Goal: Contribute content

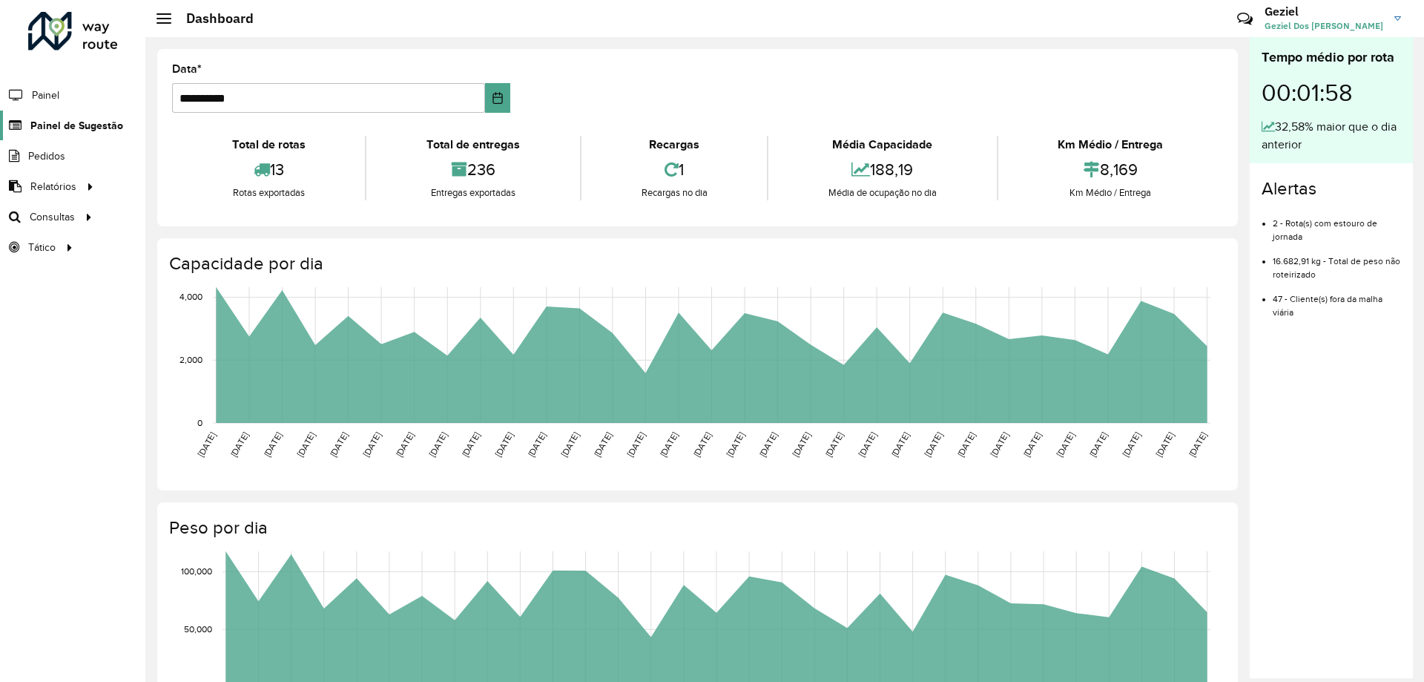
click at [47, 128] on span "Painel de Sugestão" at bounding box center [76, 126] width 93 height 16
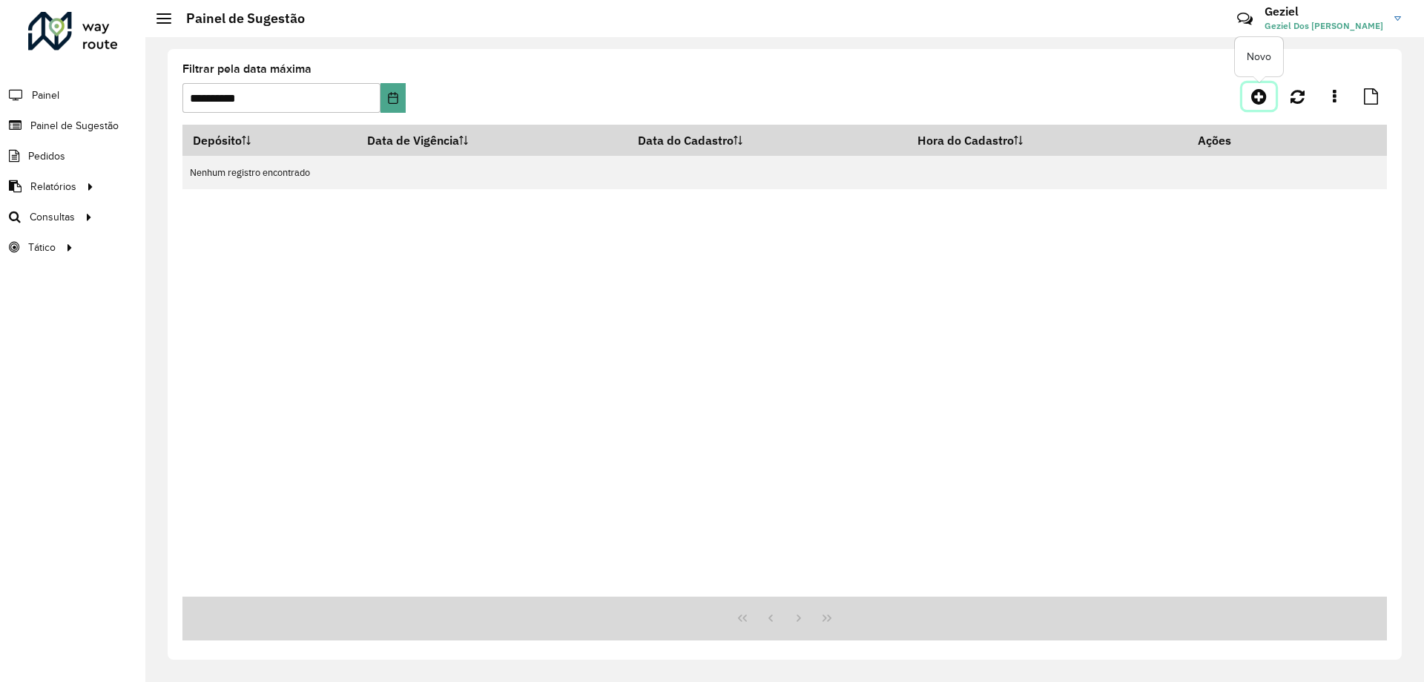
click at [1254, 95] on icon at bounding box center [1259, 97] width 16 height 18
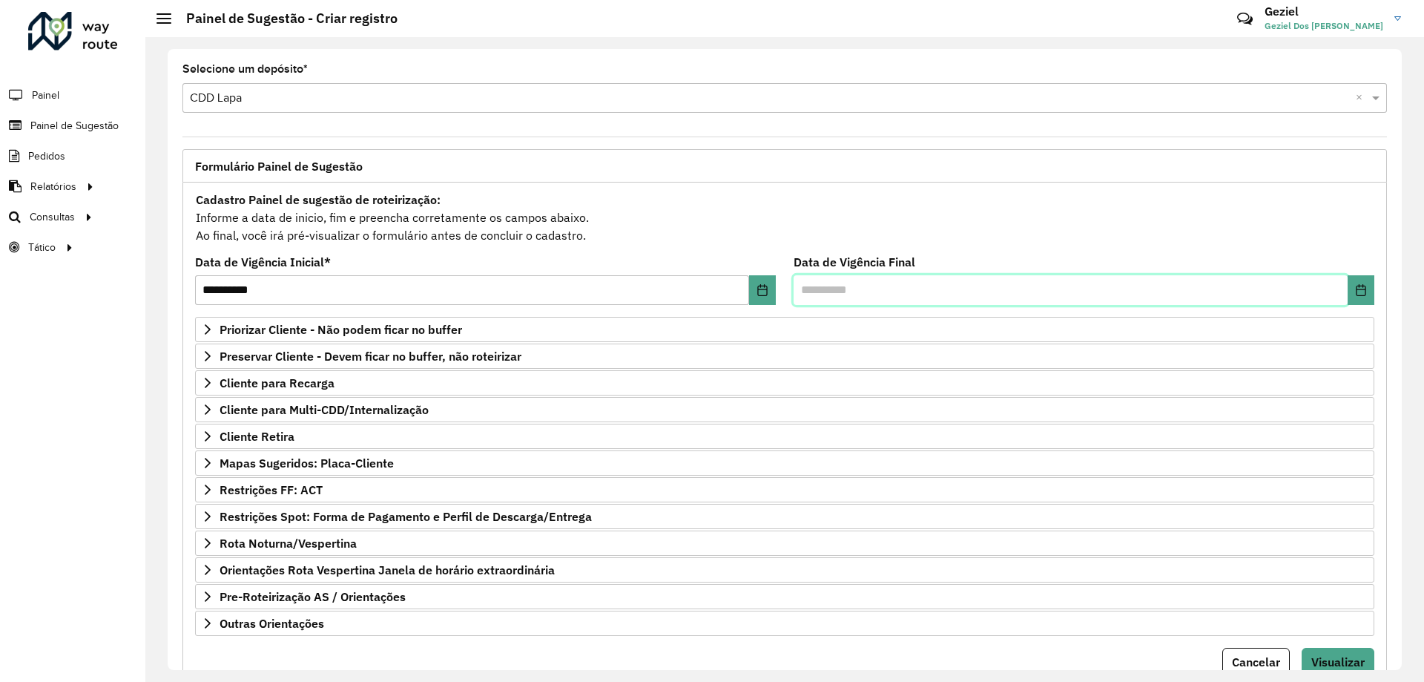
click at [1175, 286] on input "text" at bounding box center [1071, 290] width 554 height 30
click at [1358, 290] on icon "Choose Date" at bounding box center [1361, 290] width 12 height 12
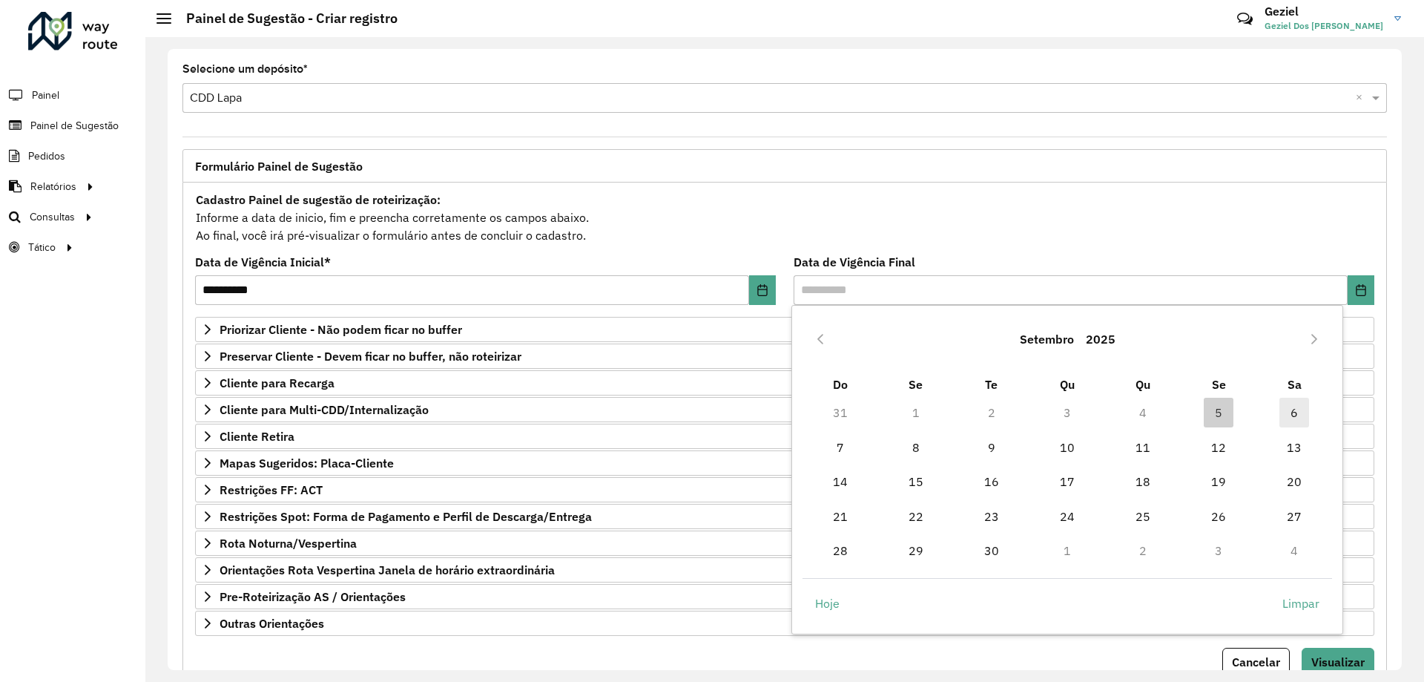
click at [1293, 412] on span "6" at bounding box center [1294, 413] width 30 height 30
type input "**********"
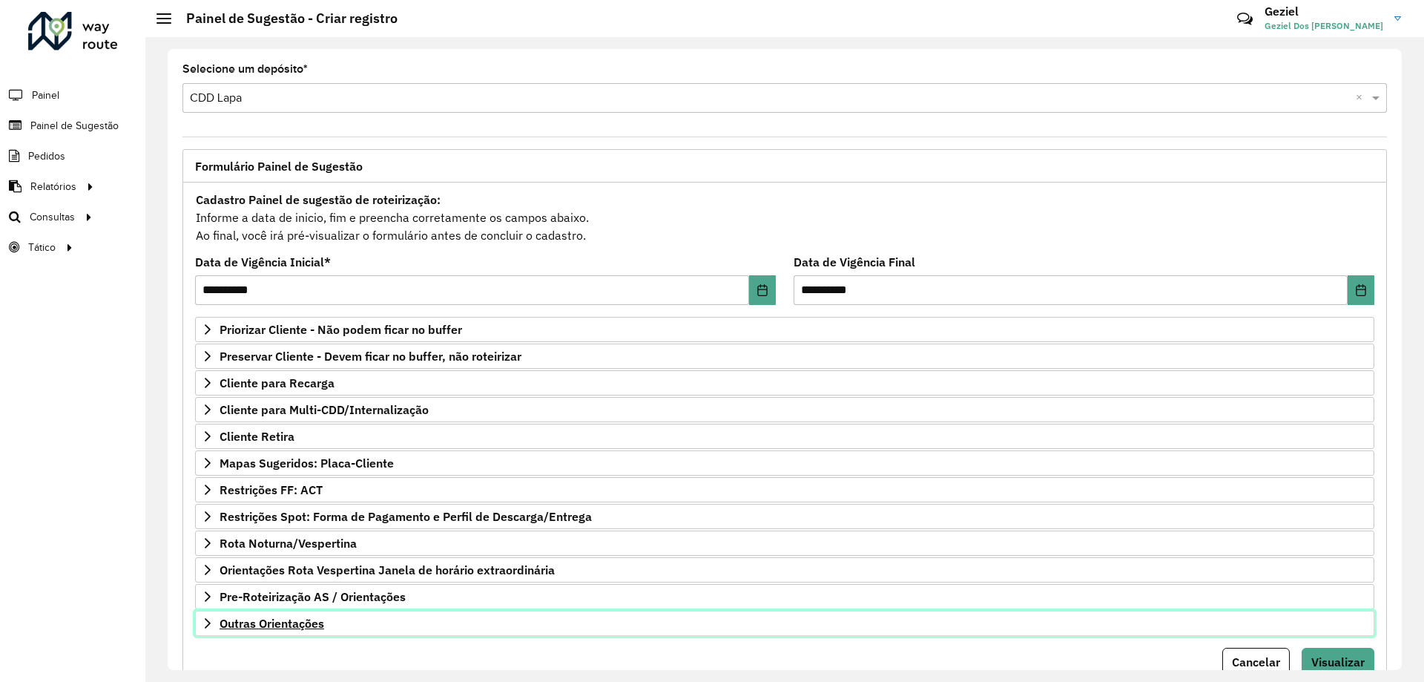
click at [245, 613] on link "Outras Orientações" at bounding box center [784, 622] width 1179 height 25
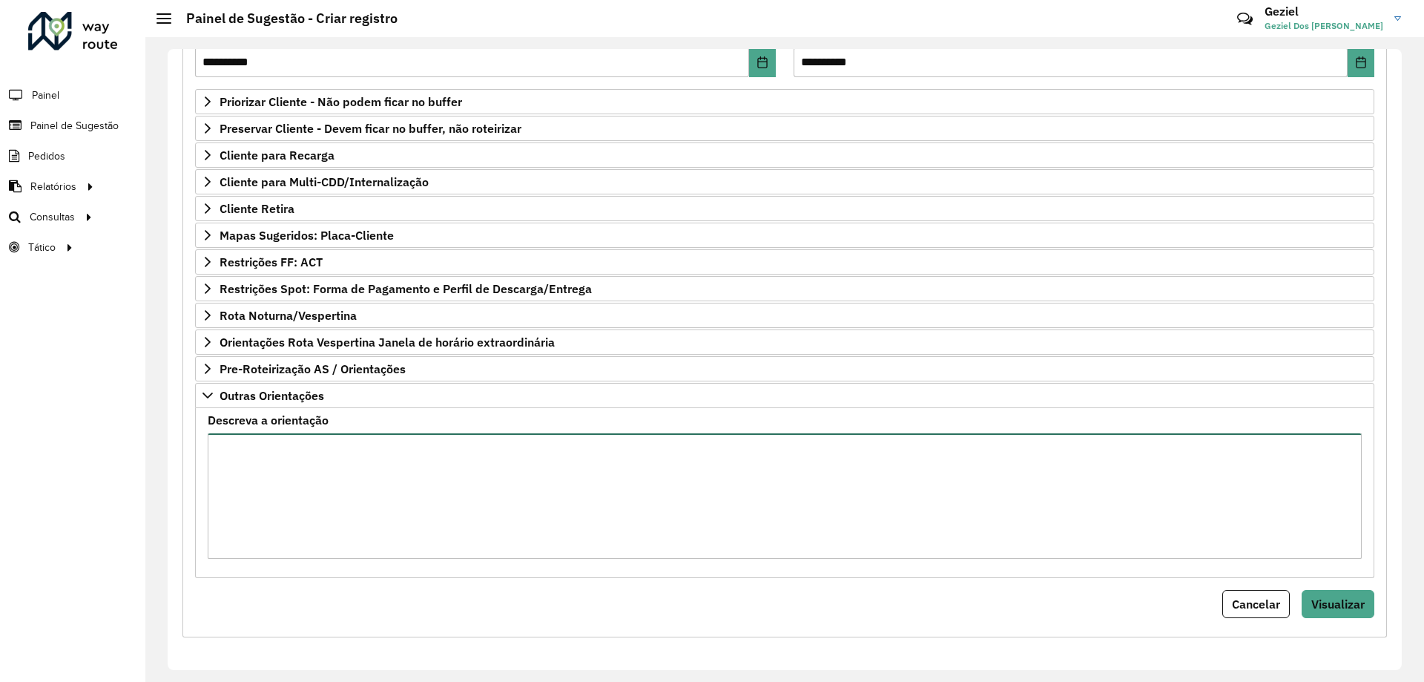
click at [225, 448] on textarea "Descreva a orientação" at bounding box center [785, 495] width 1154 height 125
type textarea "**********"
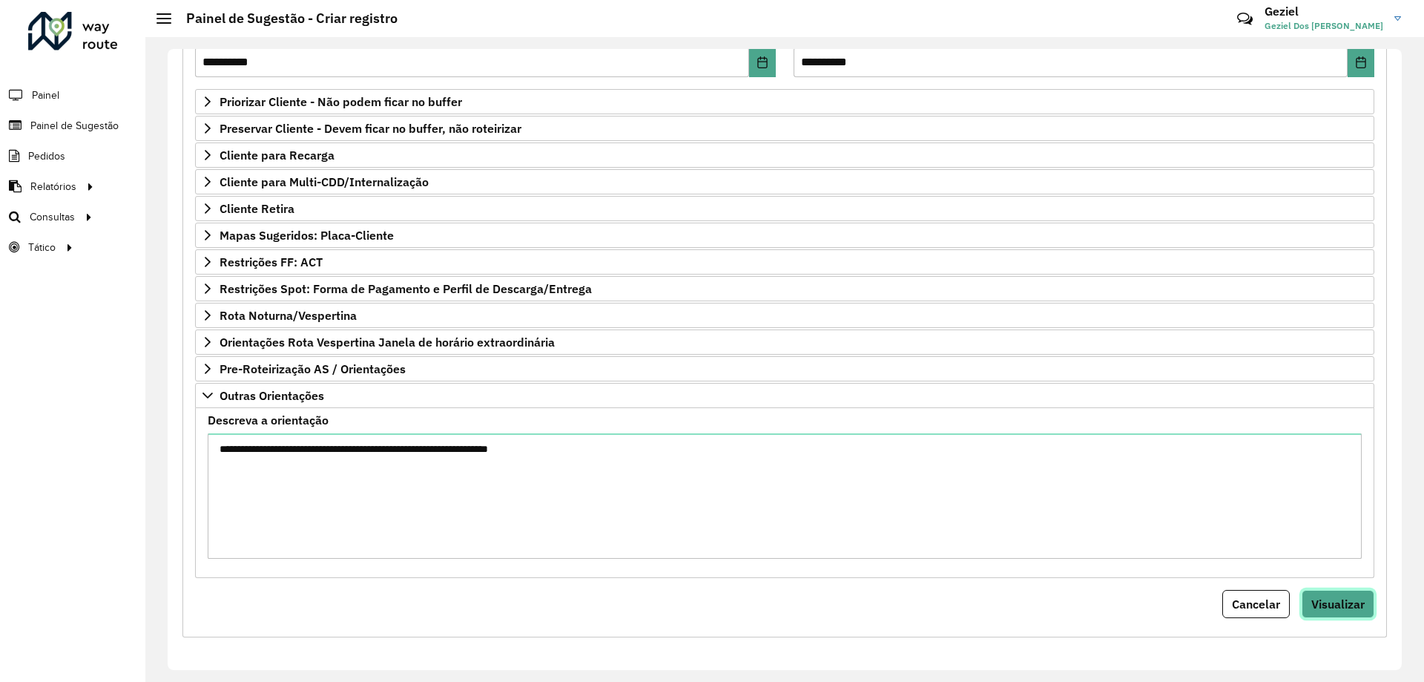
click at [1336, 601] on span "Visualizar" at bounding box center [1337, 603] width 53 height 15
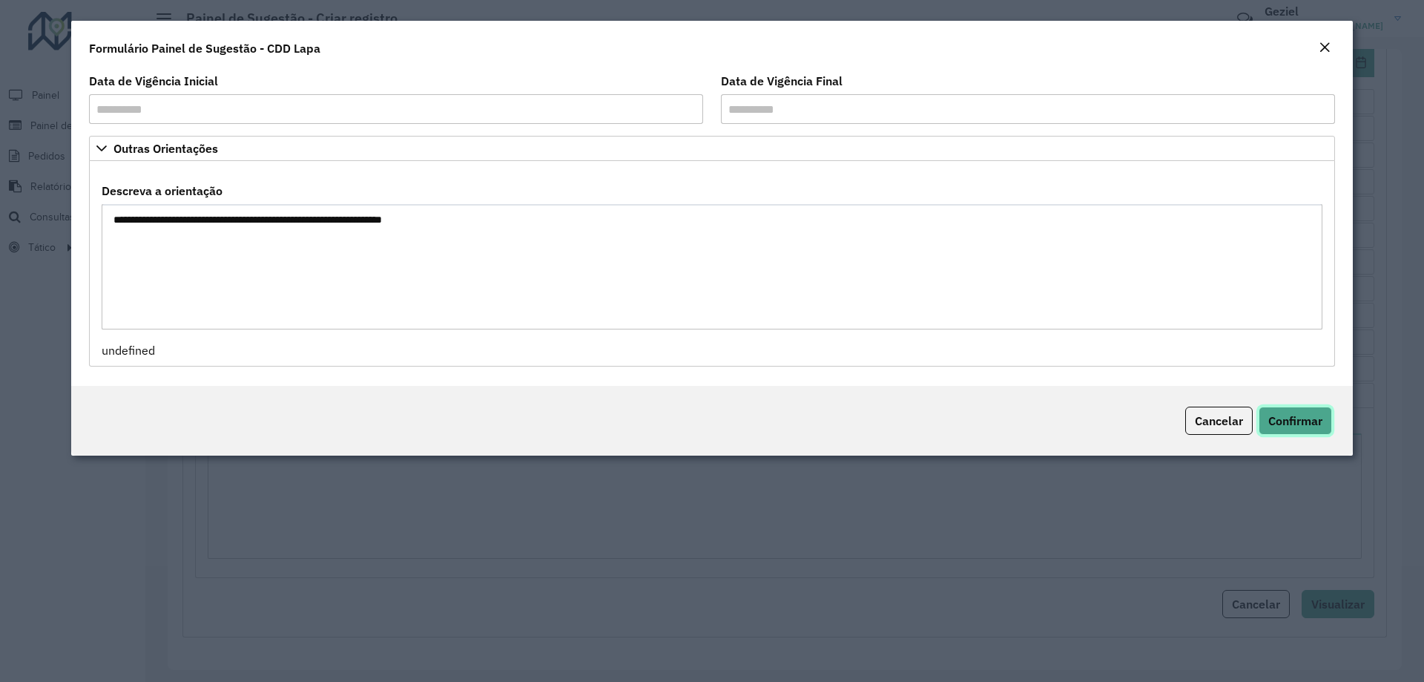
click at [1304, 415] on span "Confirmar" at bounding box center [1295, 420] width 54 height 15
